Goal: Task Accomplishment & Management: Use online tool/utility

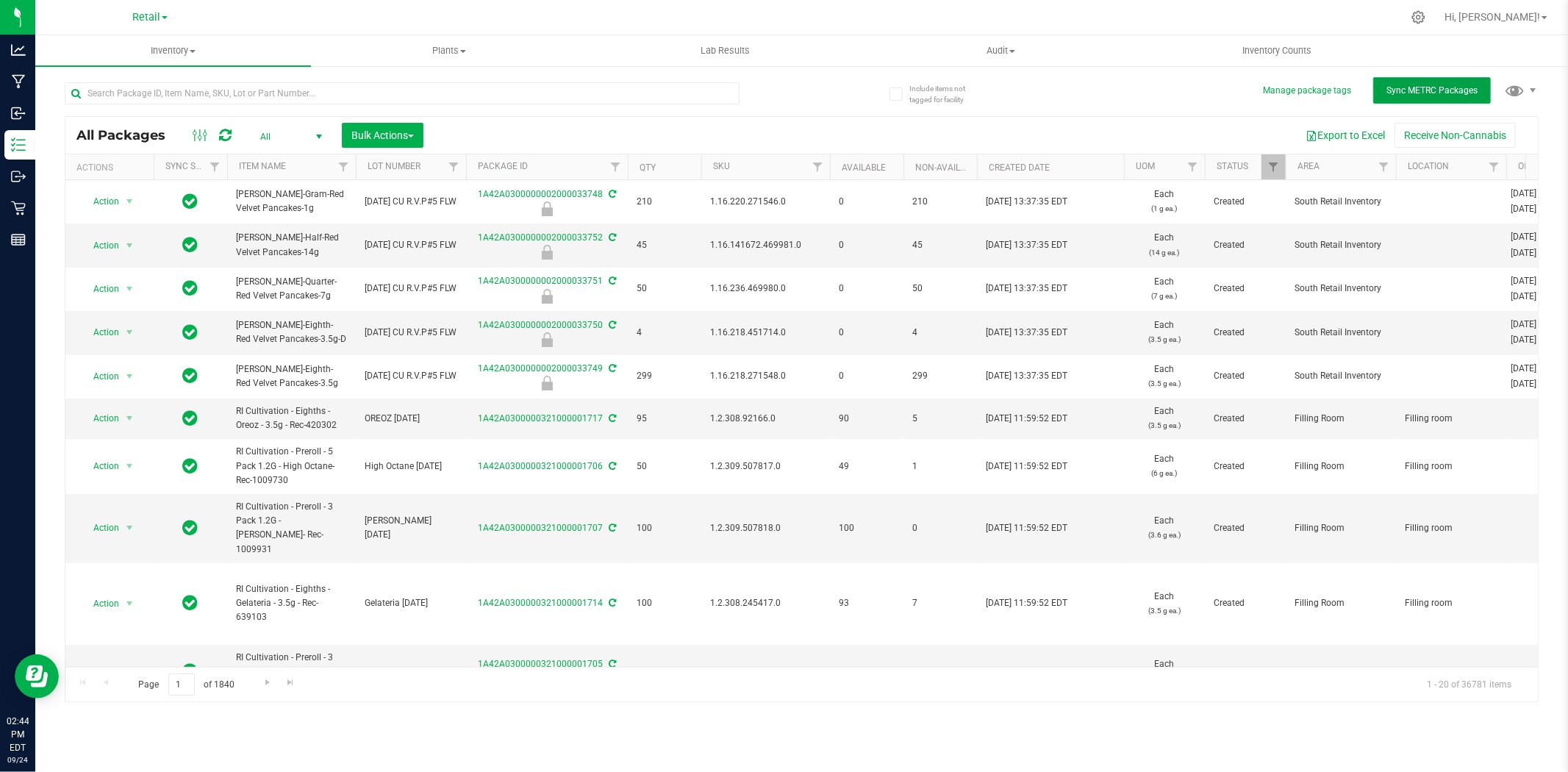
click at [1444, 89] on span "Sync METRC Packages" at bounding box center [1432, 90] width 91 height 10
click at [442, 92] on input "text" at bounding box center [402, 93] width 675 height 22
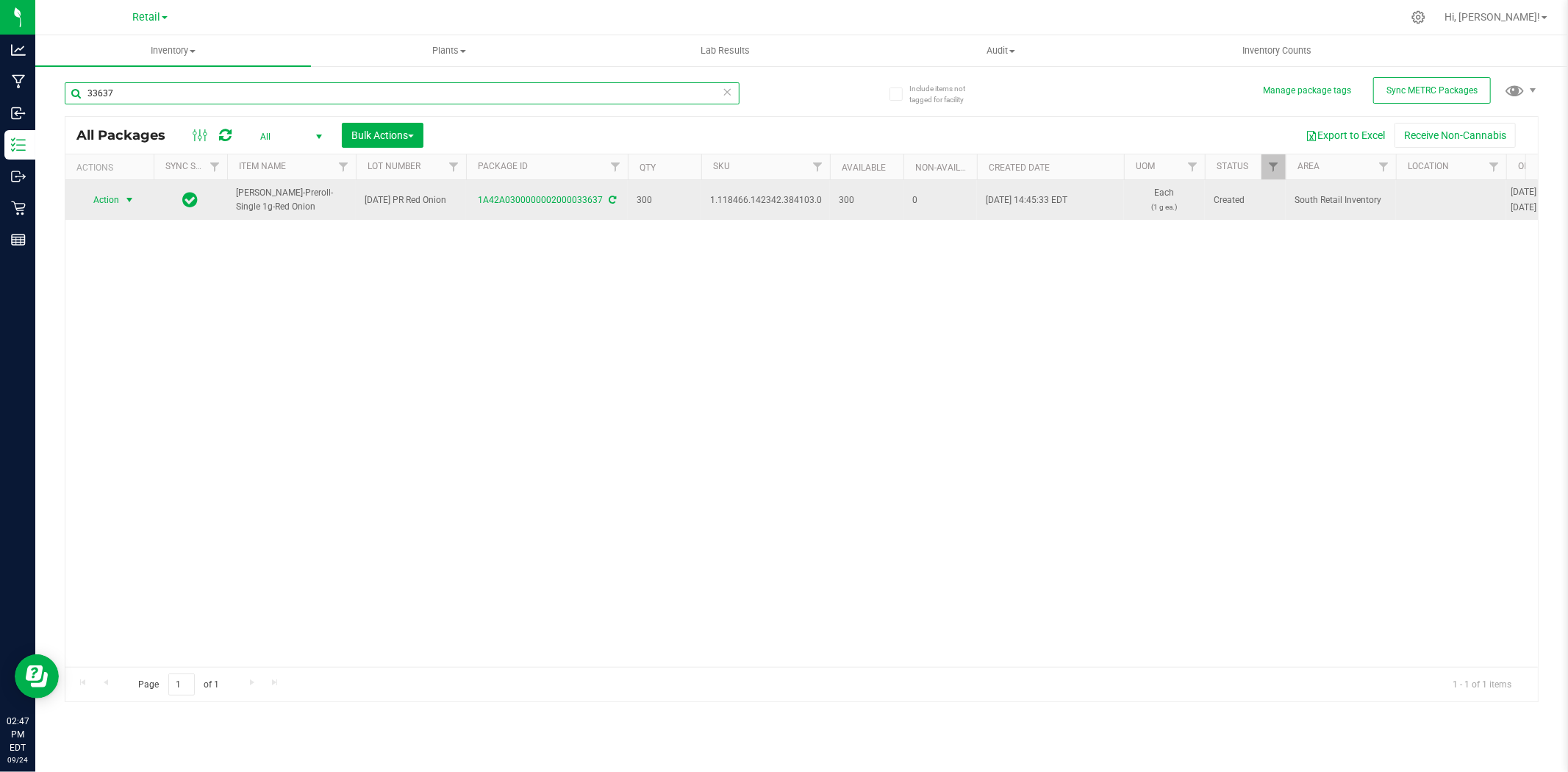
type input "33637"
click at [108, 196] on span "Action" at bounding box center [100, 199] width 39 height 21
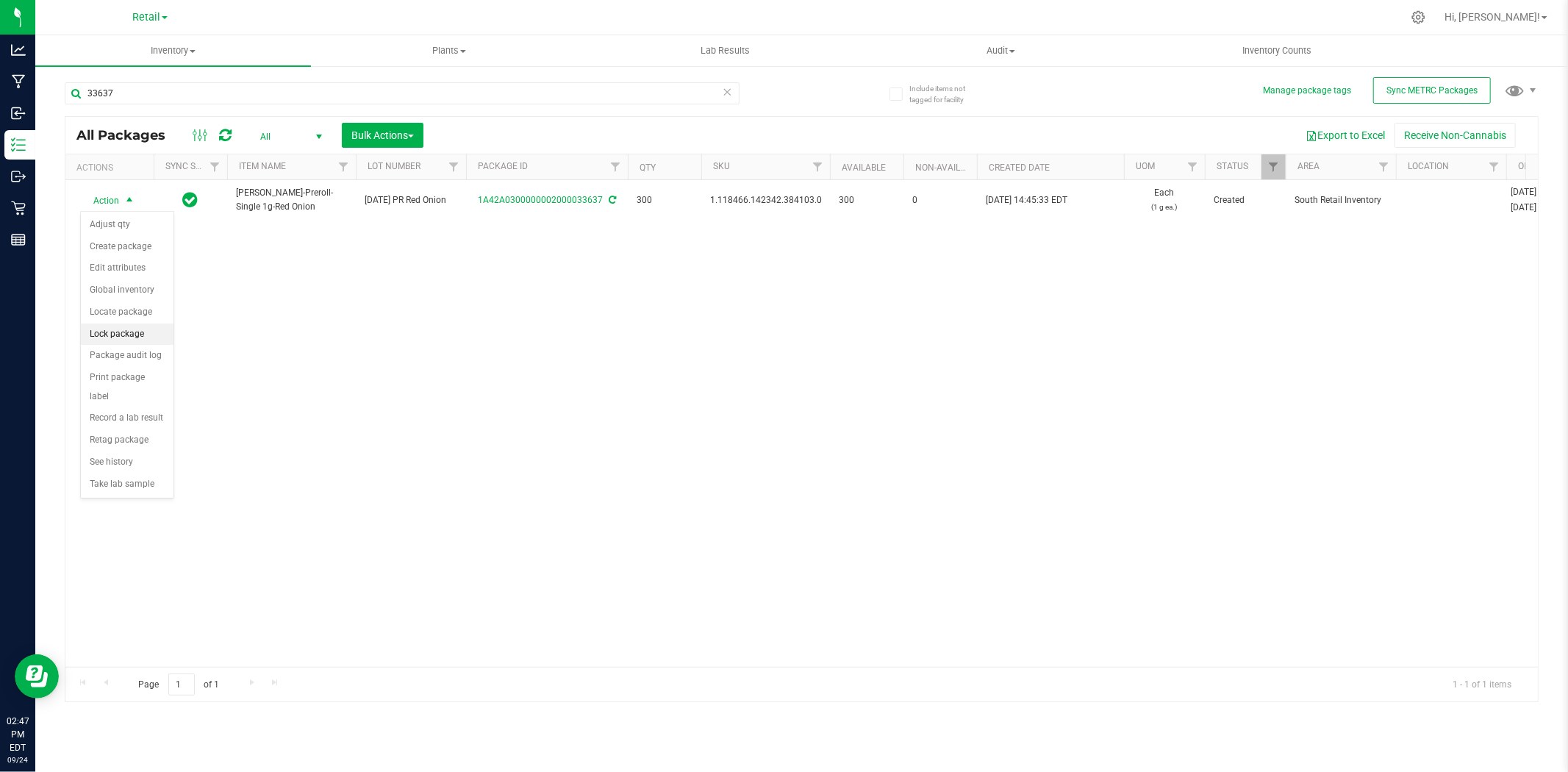
click at [142, 336] on li "Lock package" at bounding box center [127, 335] width 92 height 22
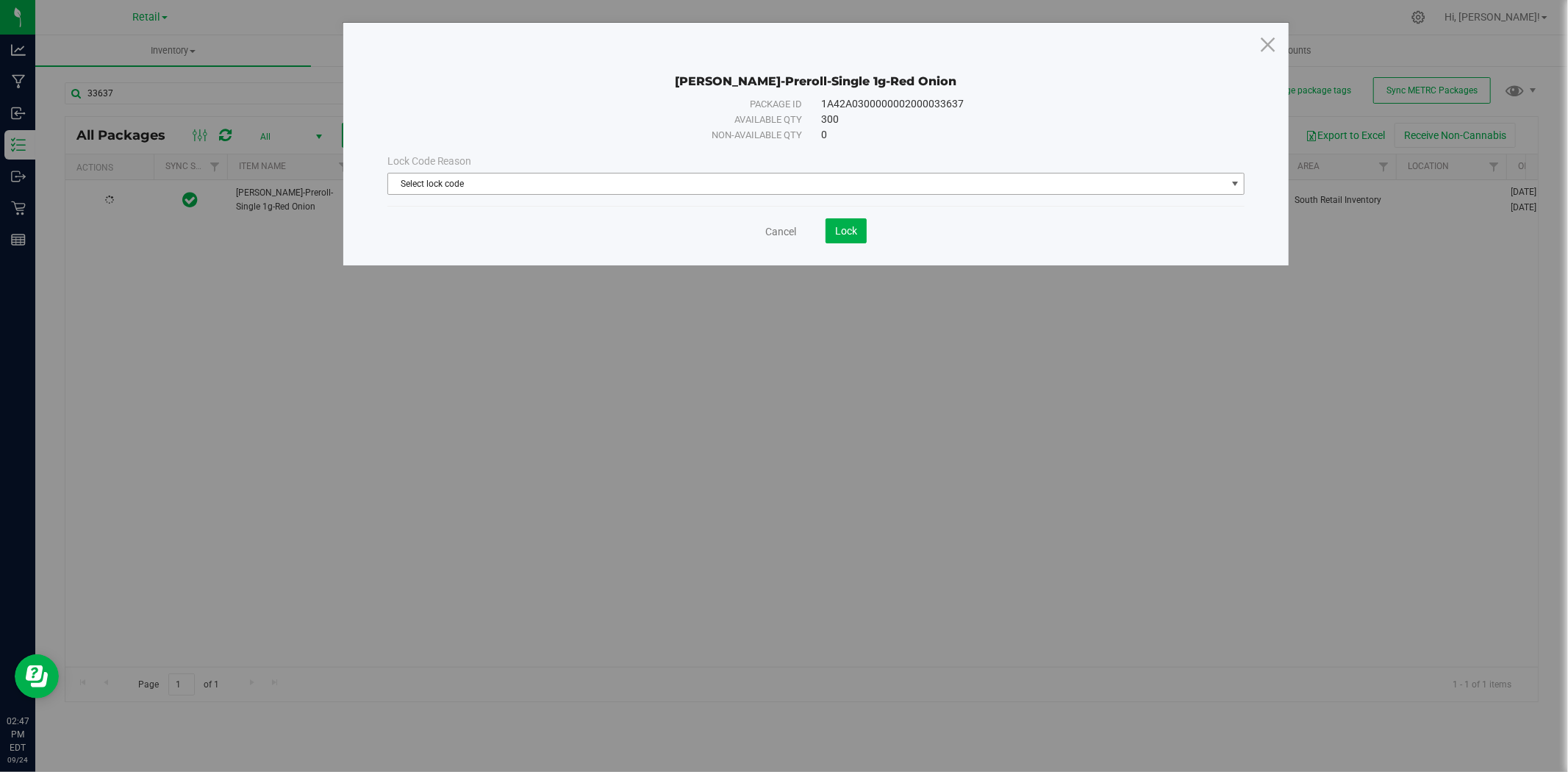
click at [749, 187] on span "Select lock code" at bounding box center [808, 183] width 838 height 21
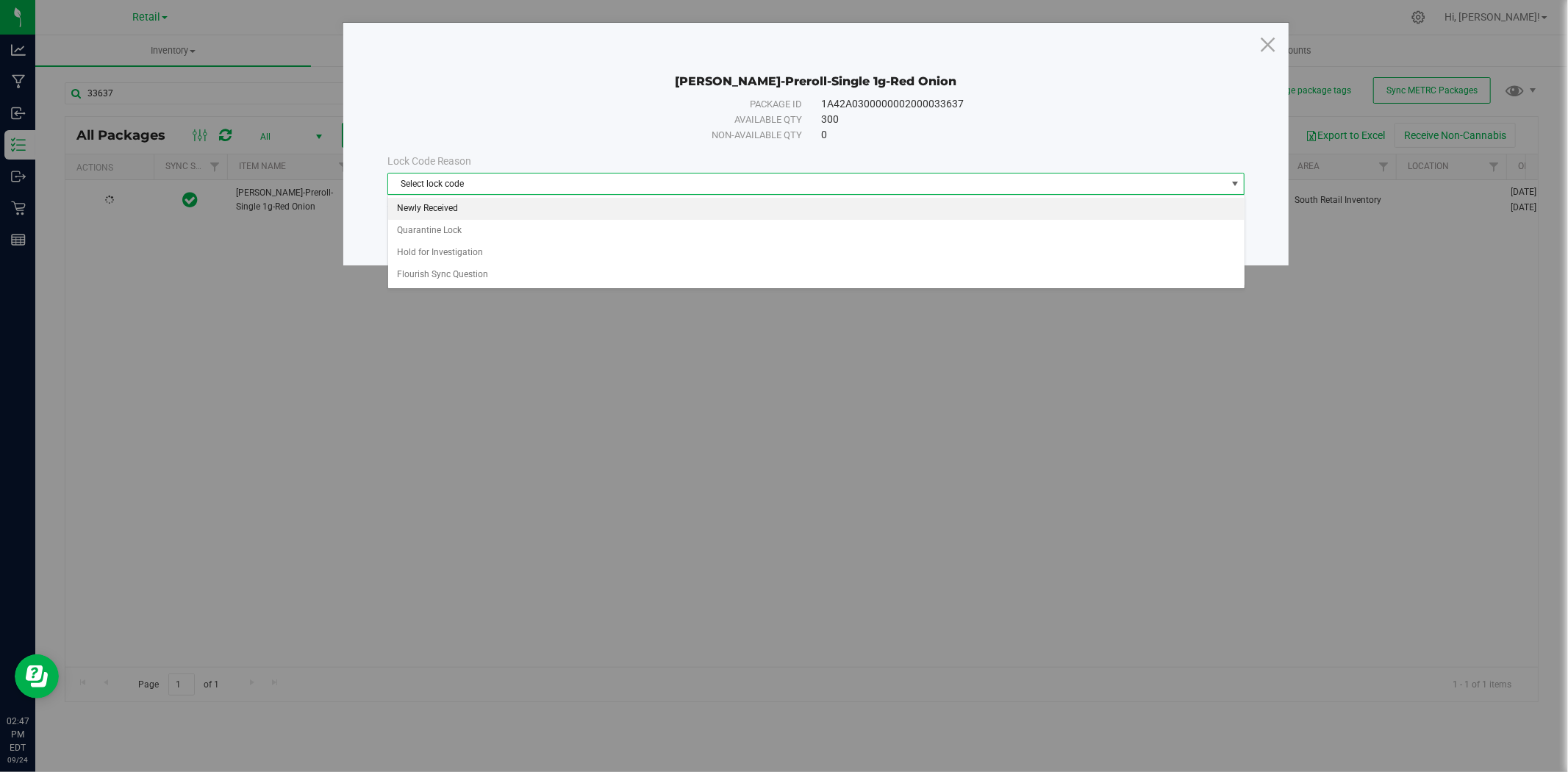
click at [756, 208] on li "Newly Received" at bounding box center [816, 209] width 857 height 22
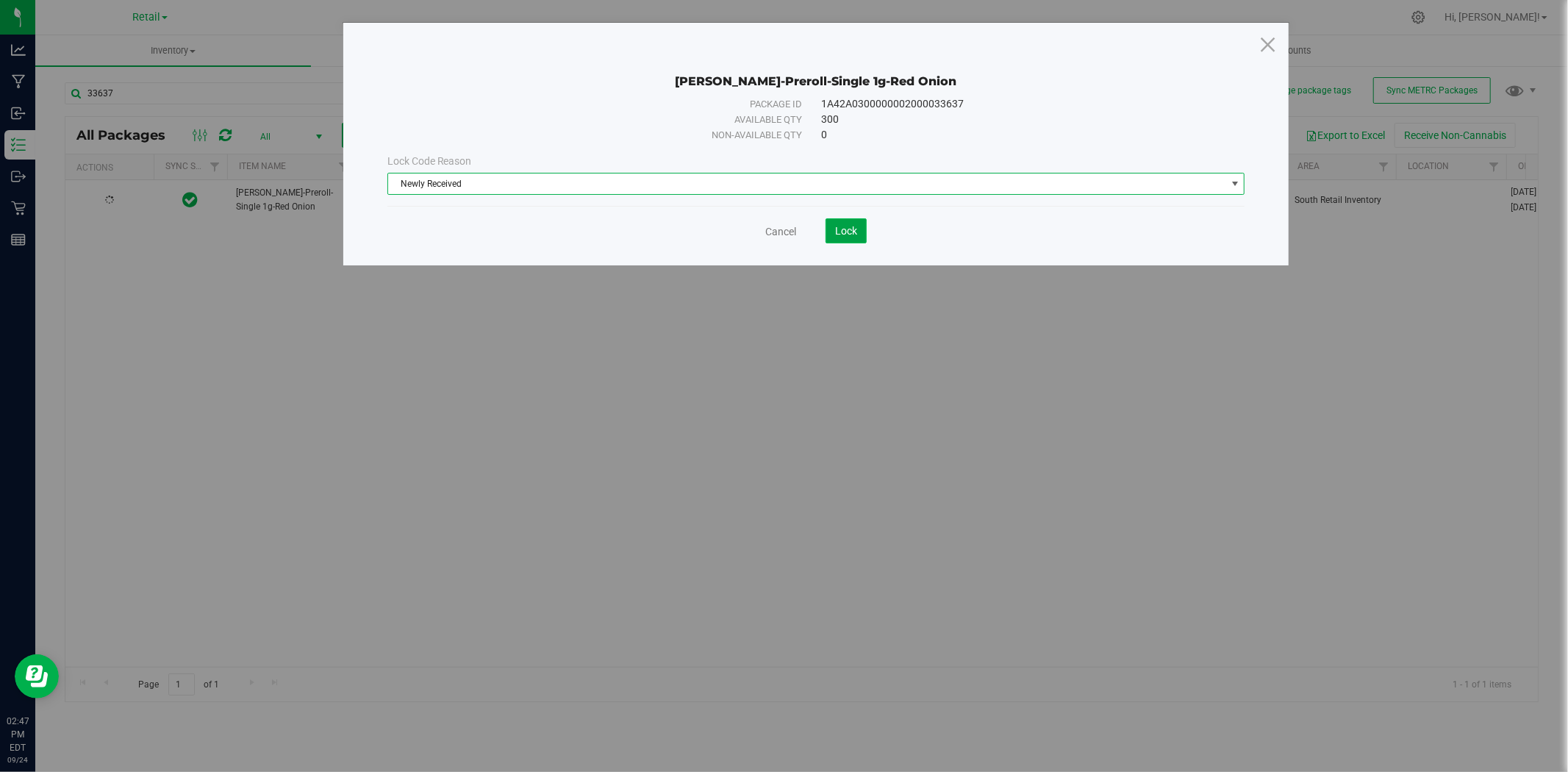
click at [839, 230] on span "Lock" at bounding box center [846, 231] width 22 height 12
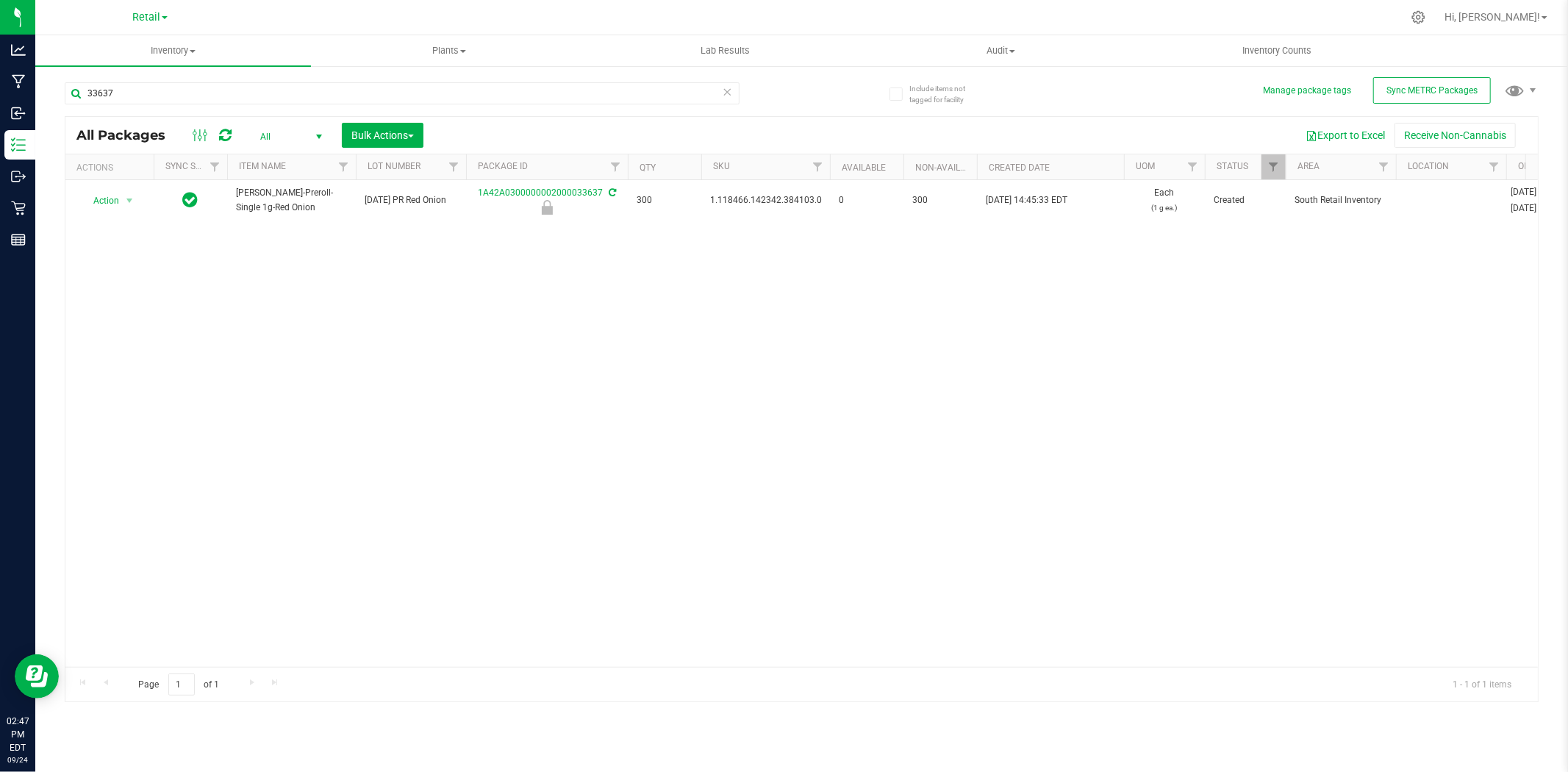
click at [728, 89] on icon at bounding box center [728, 91] width 10 height 18
